Goal: Task Accomplishment & Management: Use online tool/utility

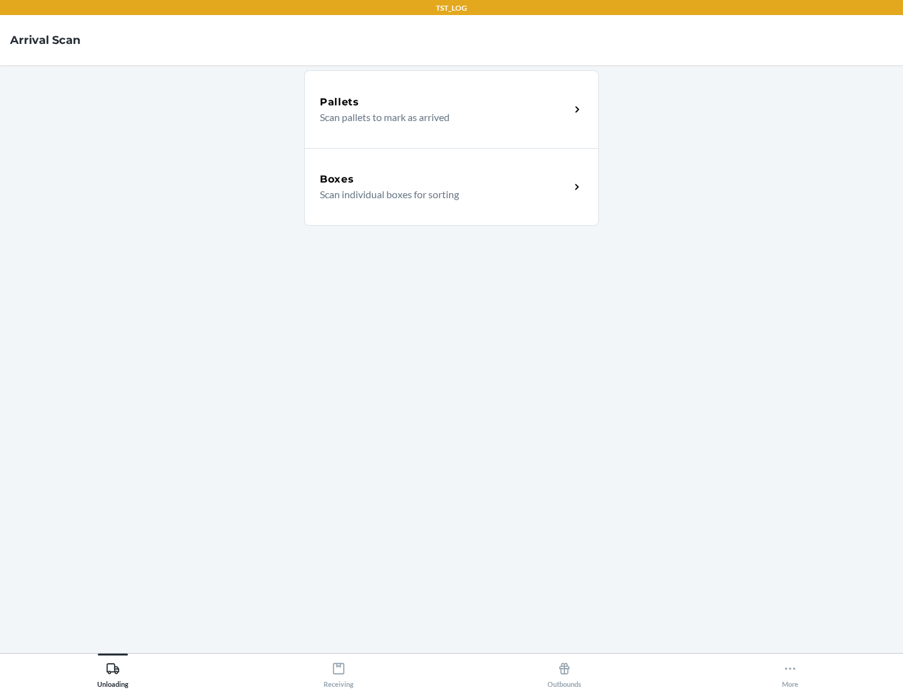
click at [444, 179] on div "Boxes" at bounding box center [445, 179] width 250 height 15
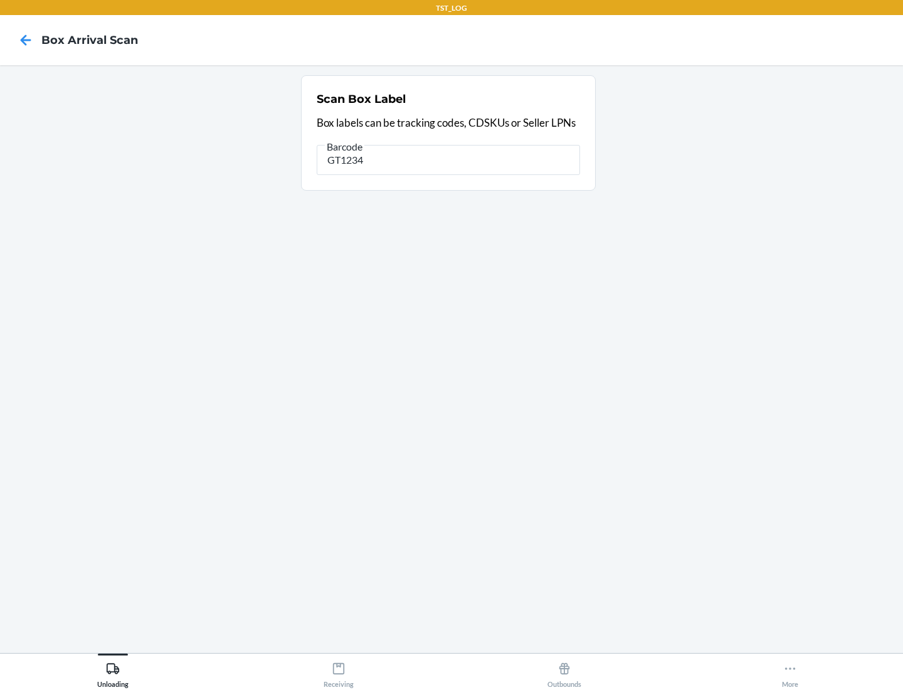
type input "GT1234"
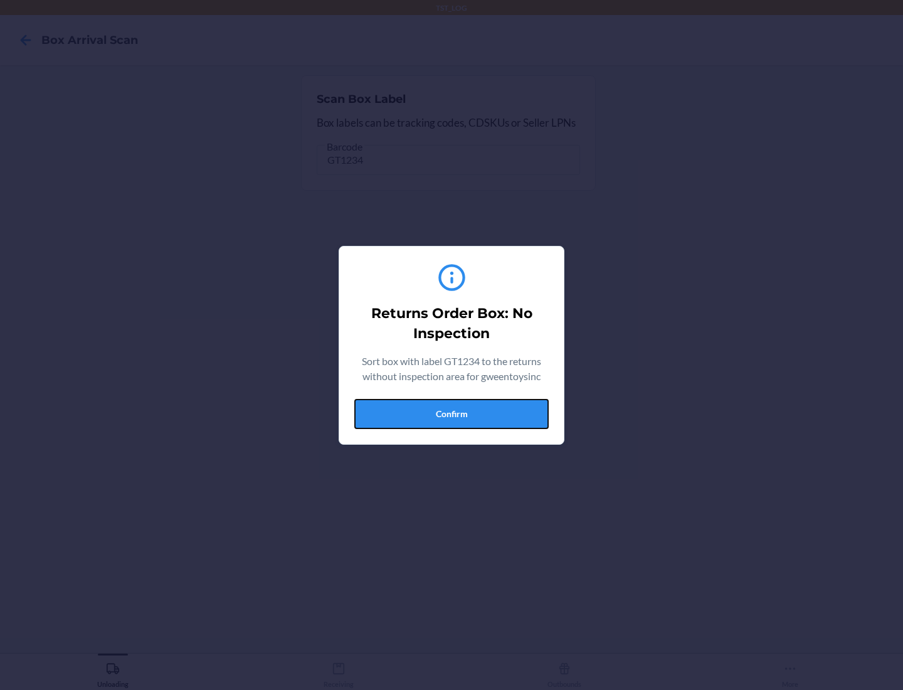
click at [451, 413] on button "Confirm" at bounding box center [451, 414] width 194 height 30
